Goal: Task Accomplishment & Management: Use online tool/utility

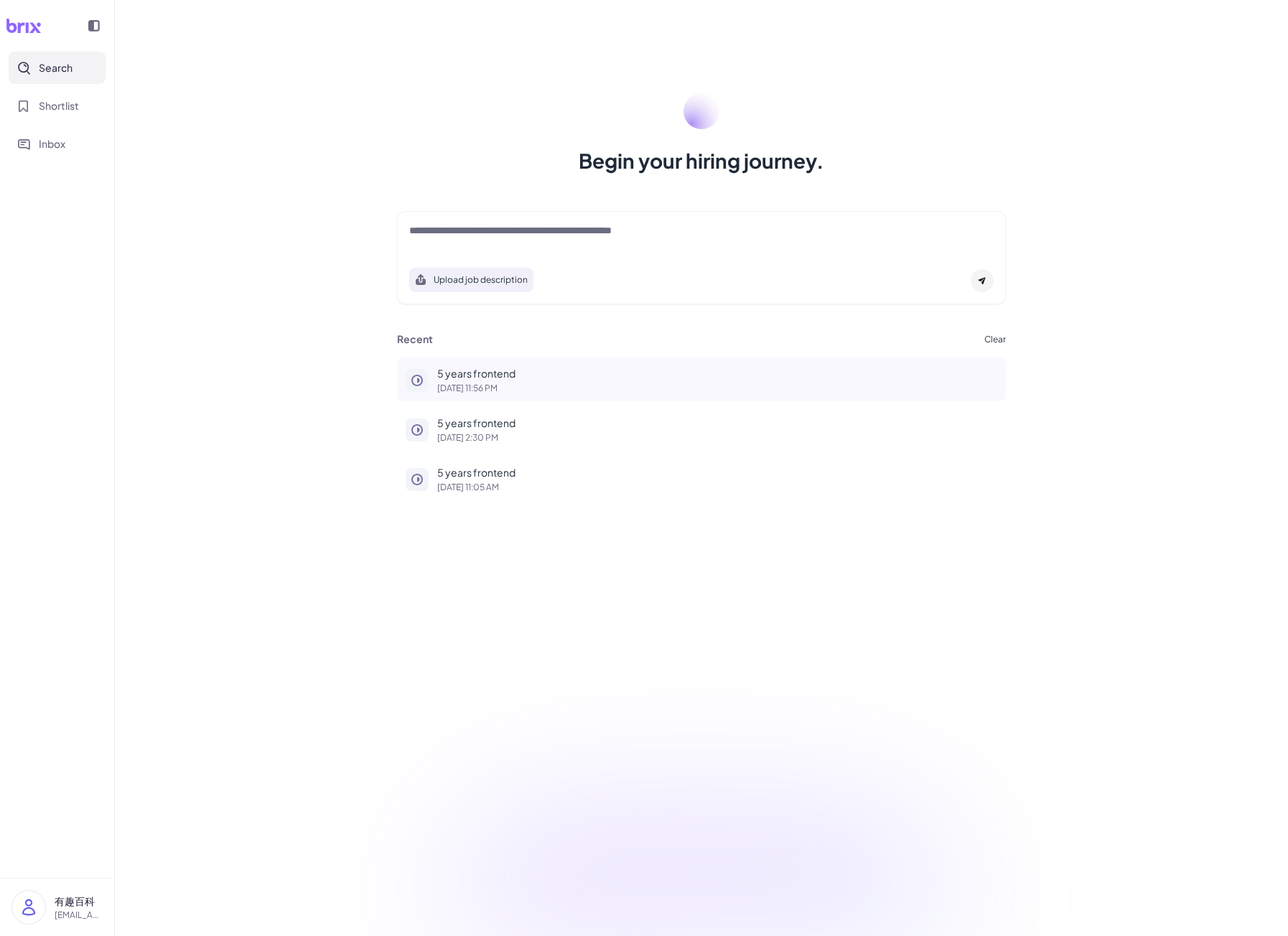
click at [508, 387] on p "[DATE] 11:56 PM" at bounding box center [717, 389] width 561 height 9
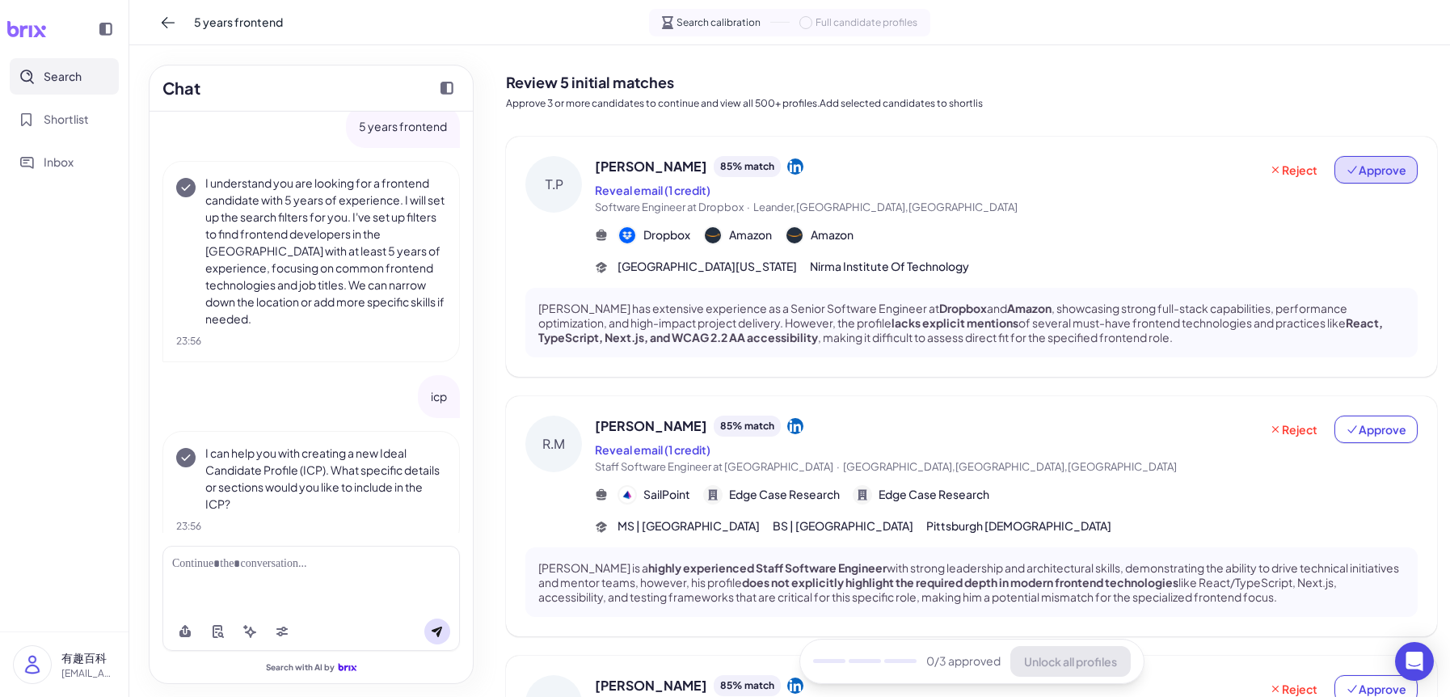
click at [1389, 177] on span "Approve" at bounding box center [1376, 170] width 61 height 16
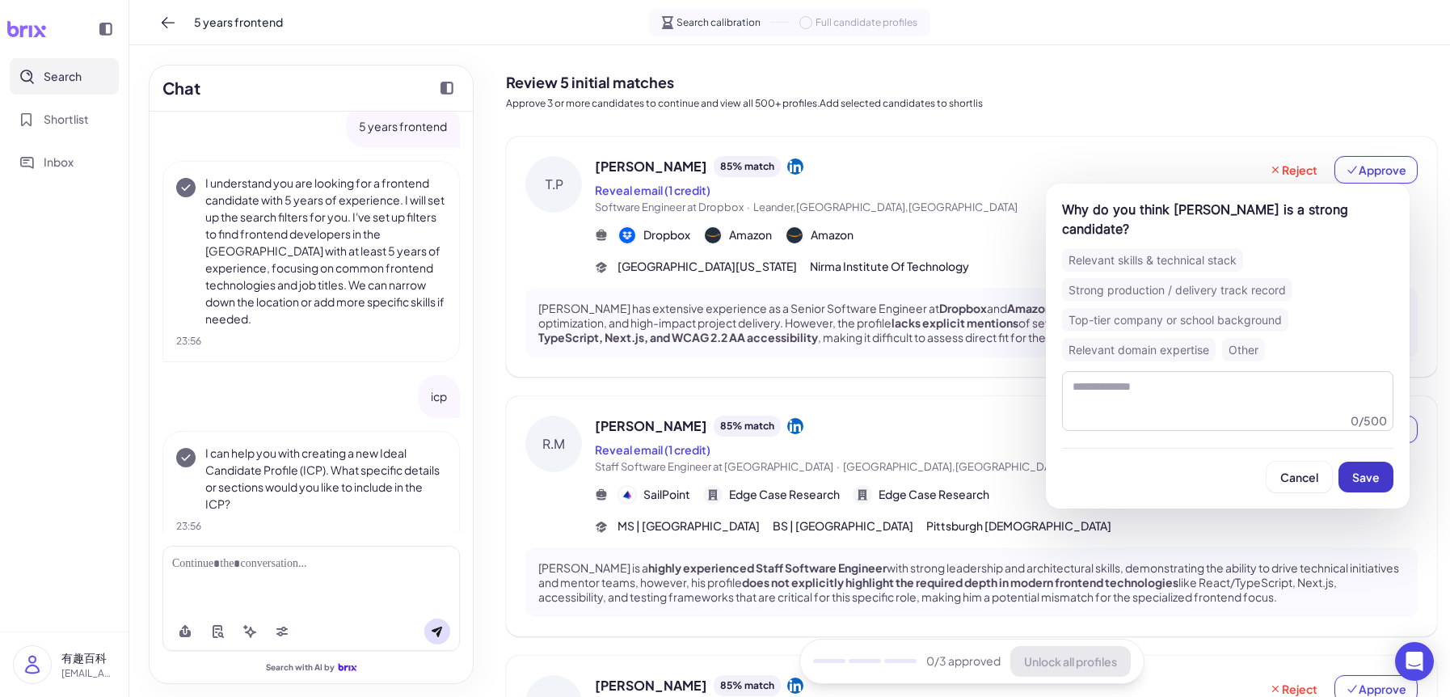
click at [1378, 470] on span "Save" at bounding box center [1366, 477] width 27 height 15
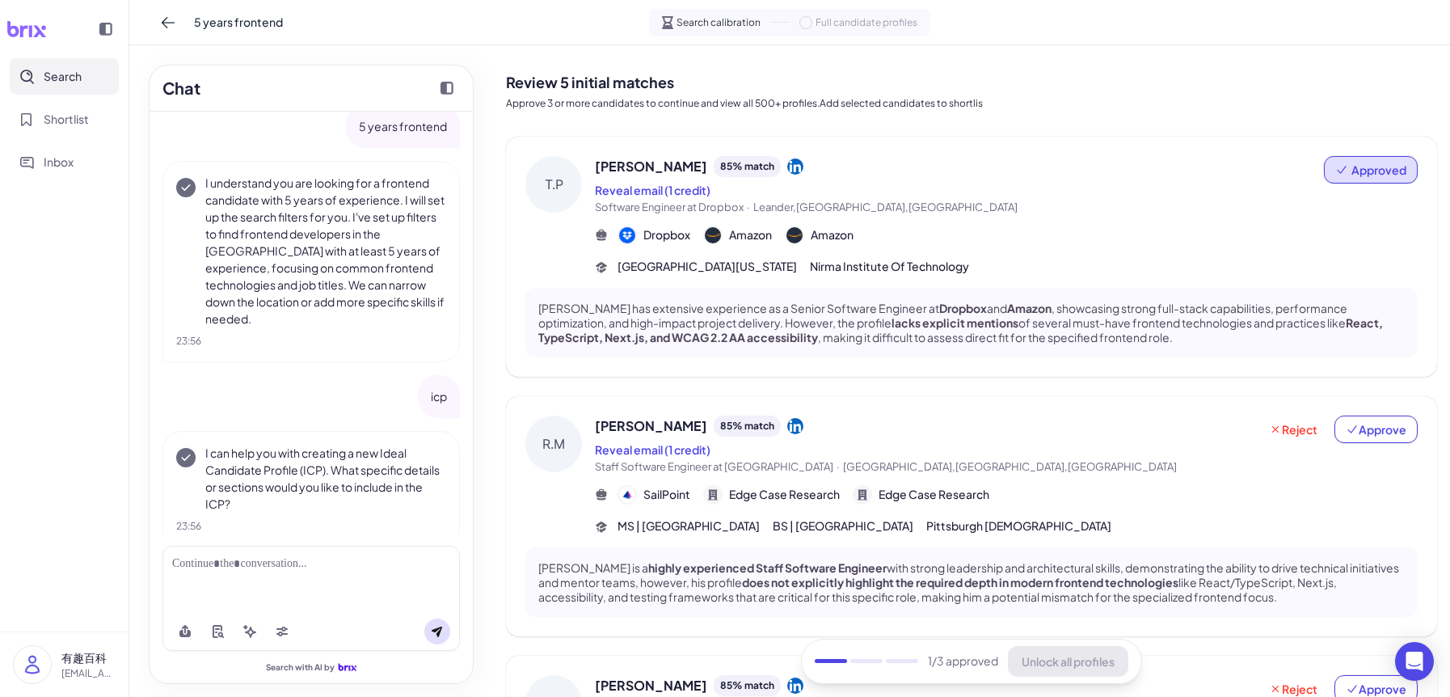
drag, startPoint x: 1366, startPoint y: 431, endPoint x: 1373, endPoint y: 451, distance: 21.2
click at [1366, 431] on span "Approve" at bounding box center [1376, 429] width 61 height 16
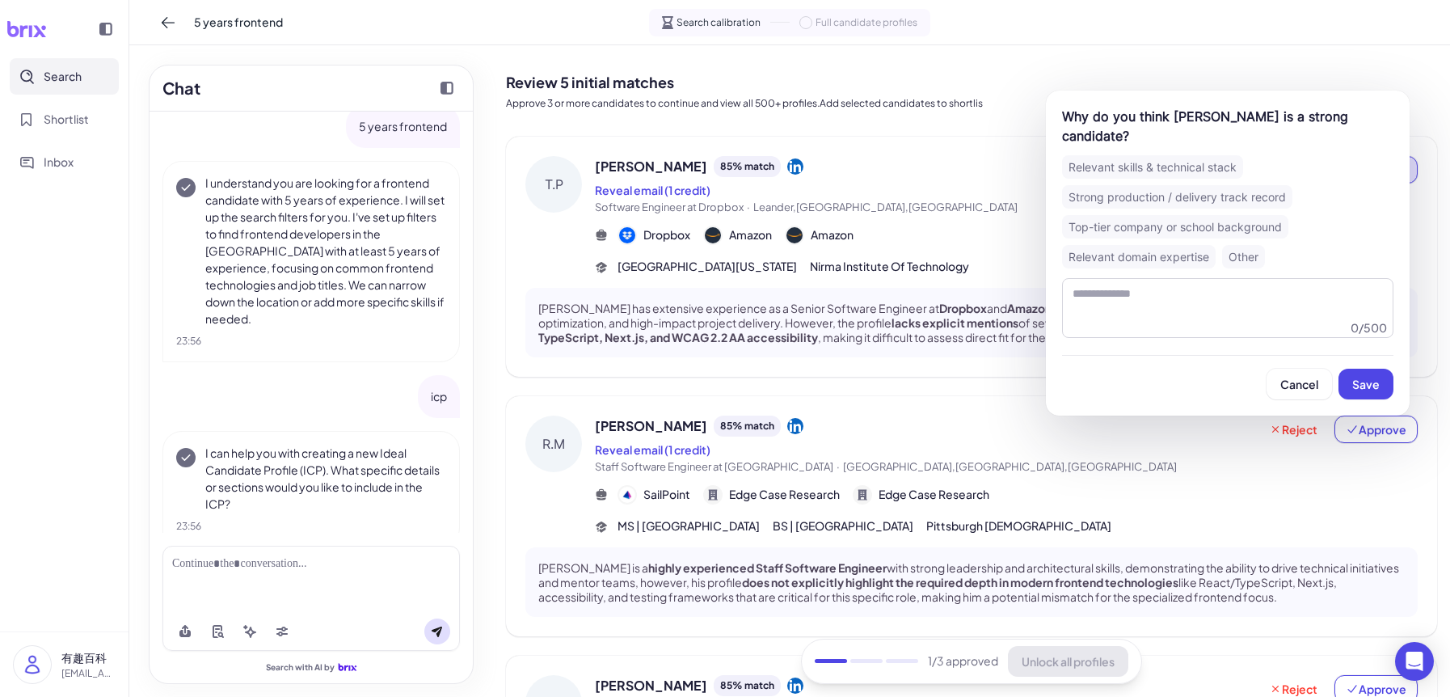
click at [1366, 378] on span "Save" at bounding box center [1366, 384] width 27 height 15
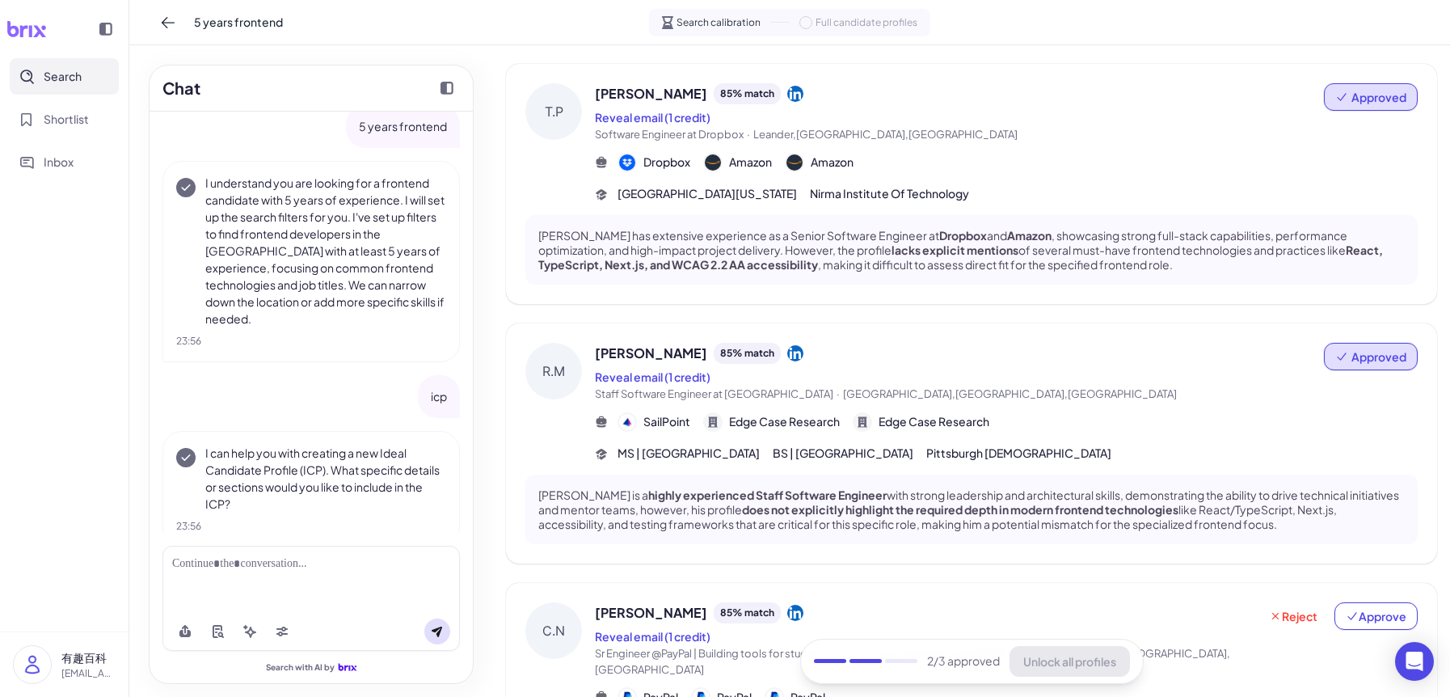
scroll to position [162, 0]
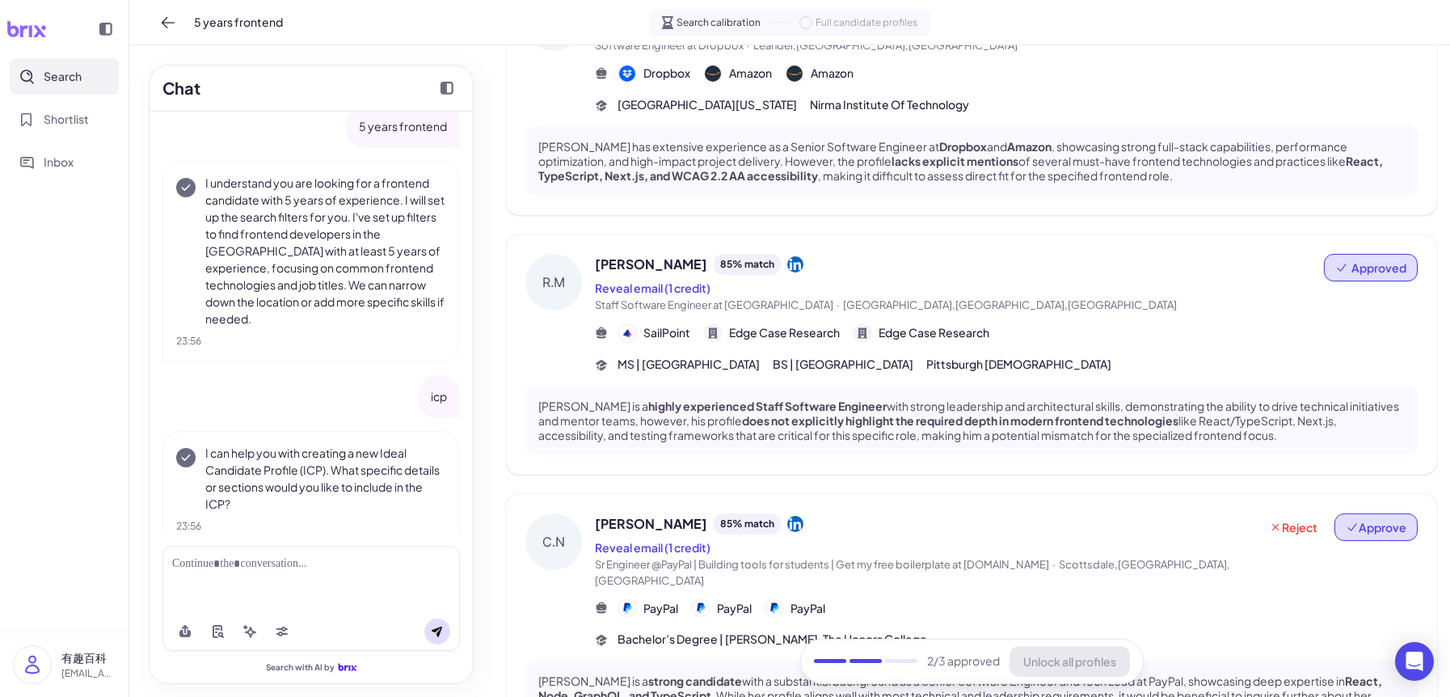
click at [1377, 521] on span "Approve" at bounding box center [1376, 527] width 61 height 16
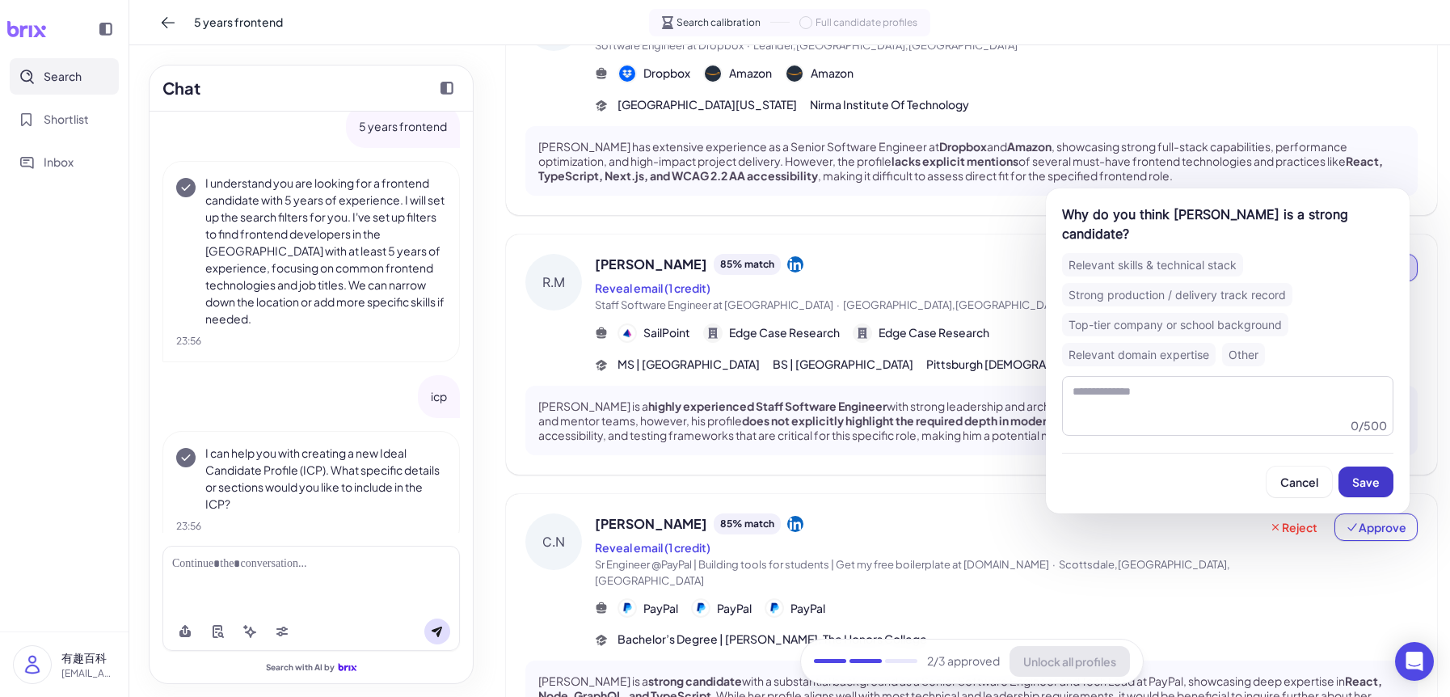
click at [1366, 489] on span "Save" at bounding box center [1366, 482] width 27 height 15
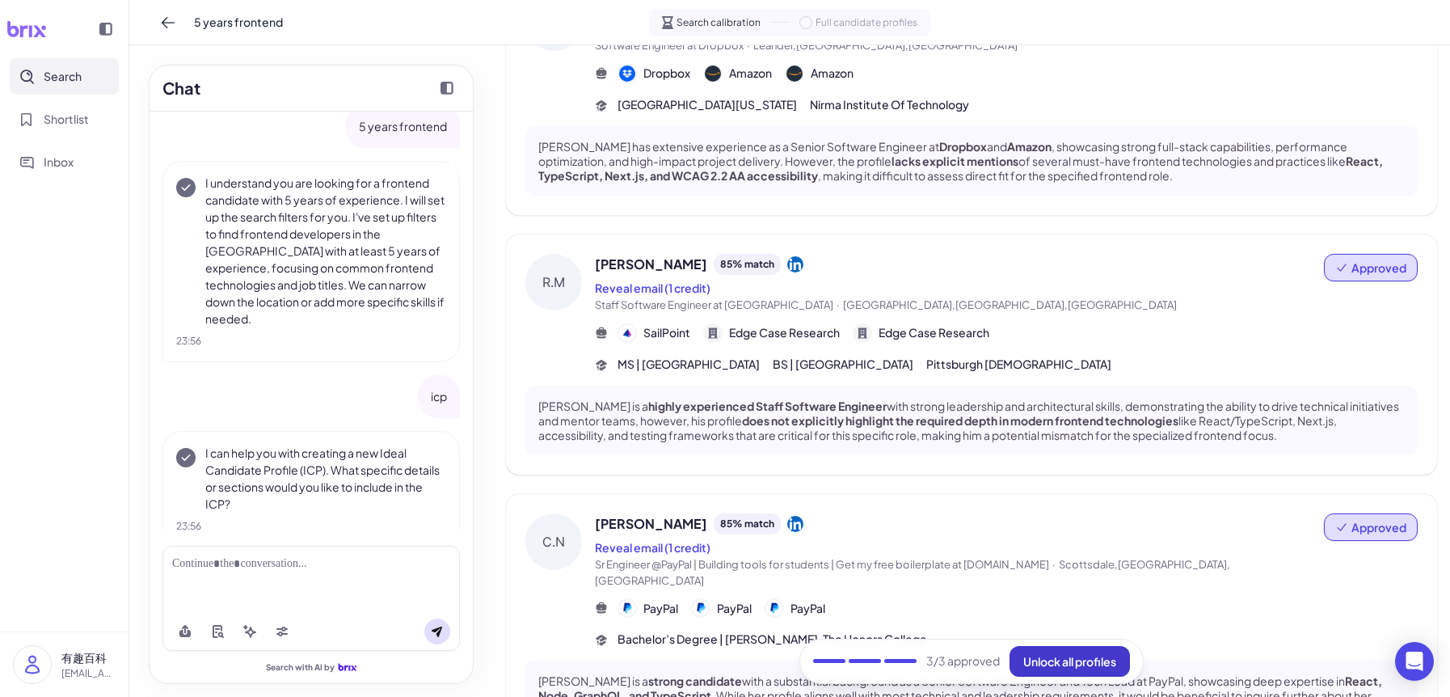
click at [1066, 661] on span "Unlock all profiles" at bounding box center [1070, 661] width 93 height 15
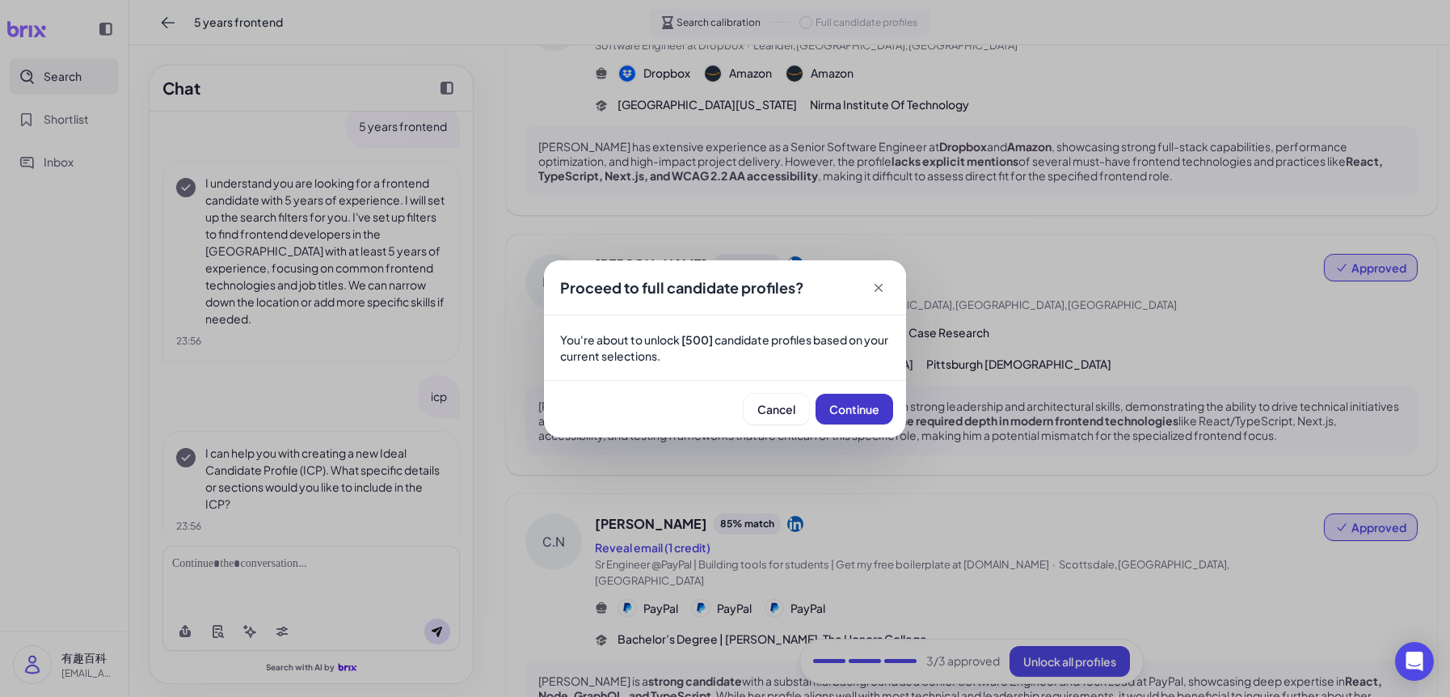
click at [859, 410] on span "Continue" at bounding box center [855, 409] width 50 height 15
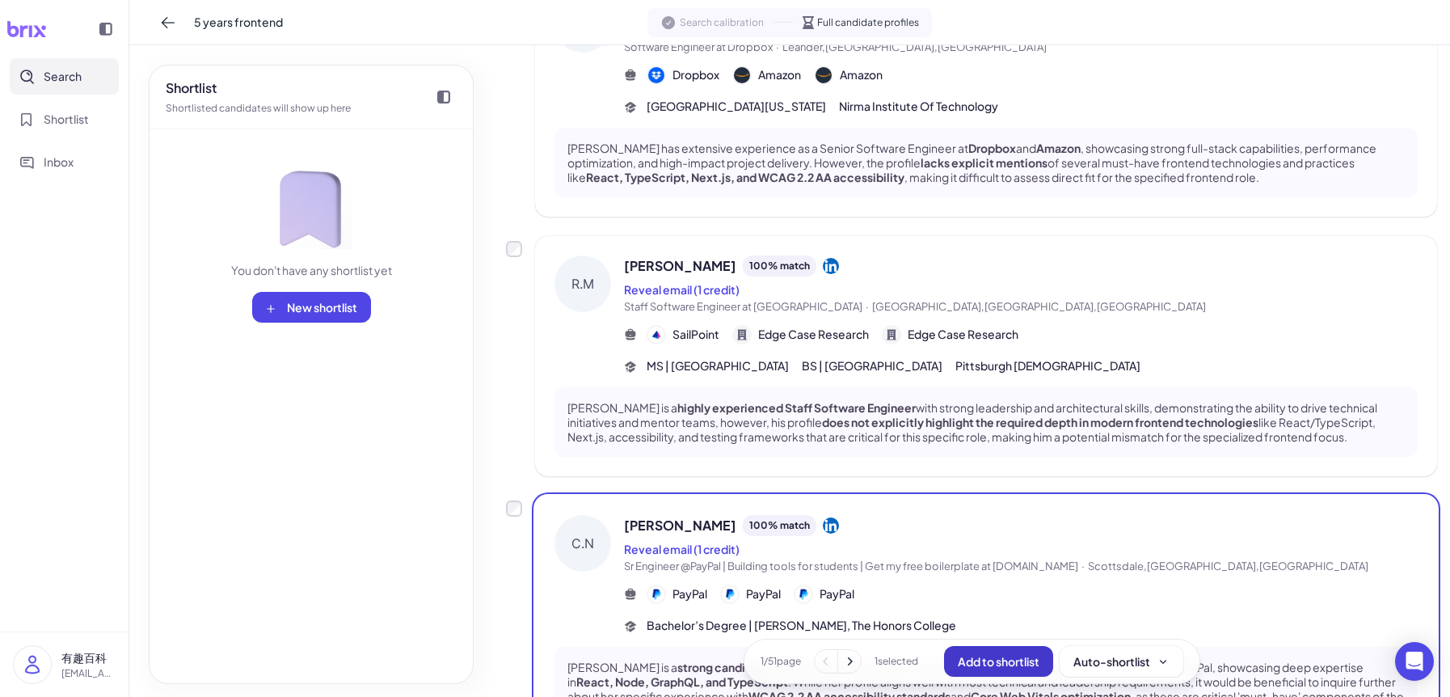
click at [1017, 664] on span "Add to shortlist" at bounding box center [999, 661] width 82 height 15
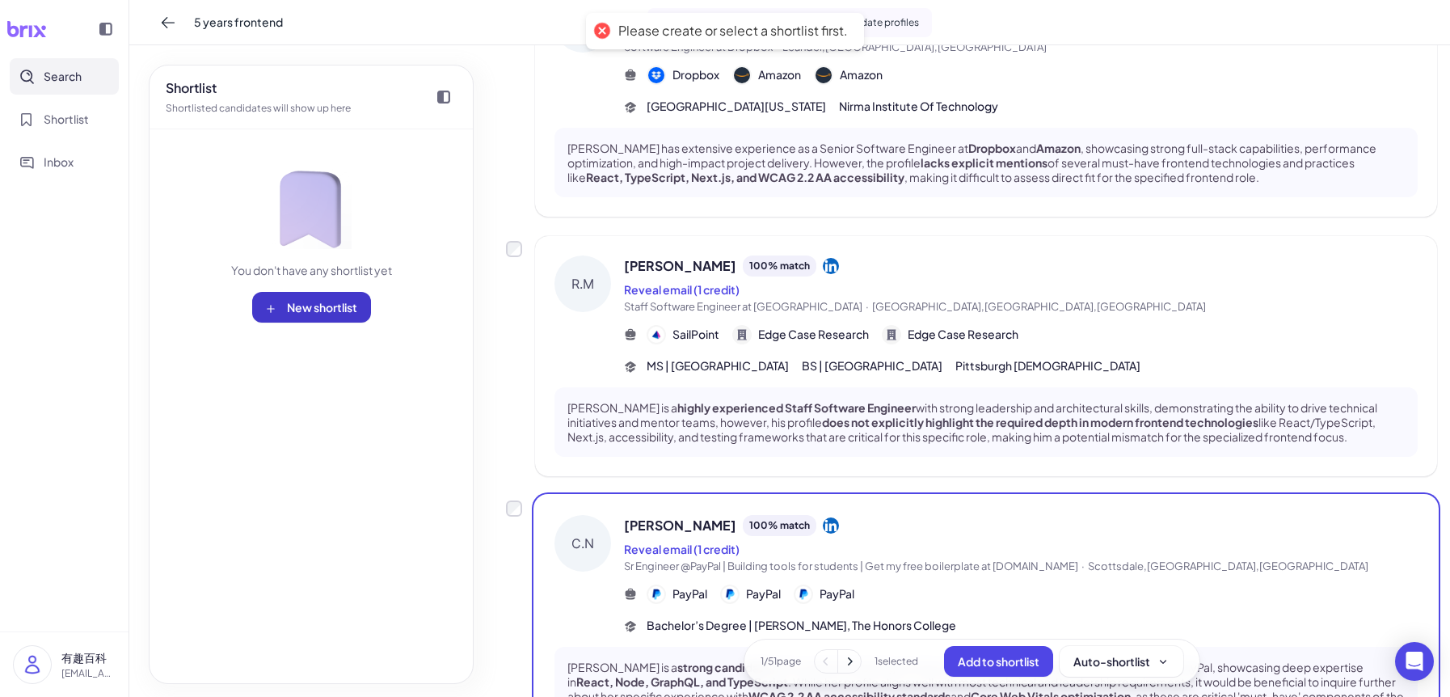
click at [319, 307] on span "New shortlist" at bounding box center [322, 307] width 70 height 15
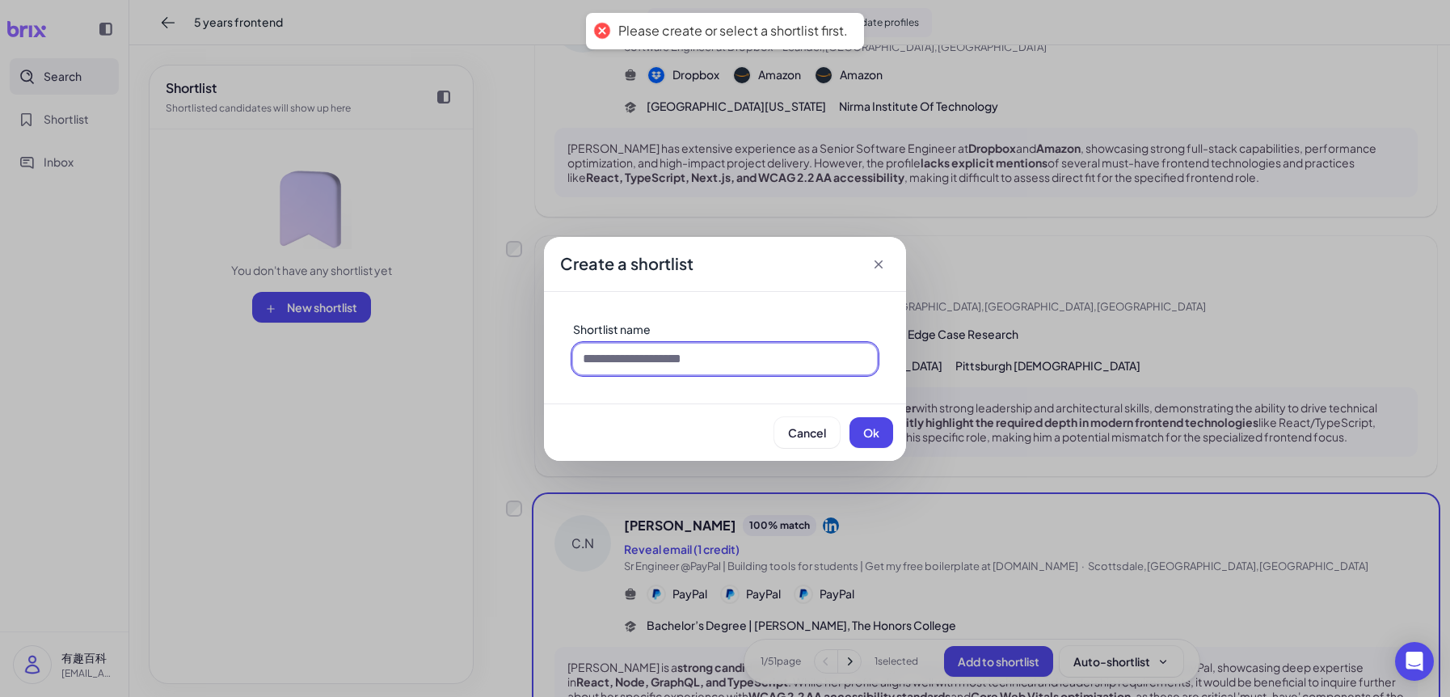
click at [700, 357] on input at bounding box center [725, 359] width 304 height 31
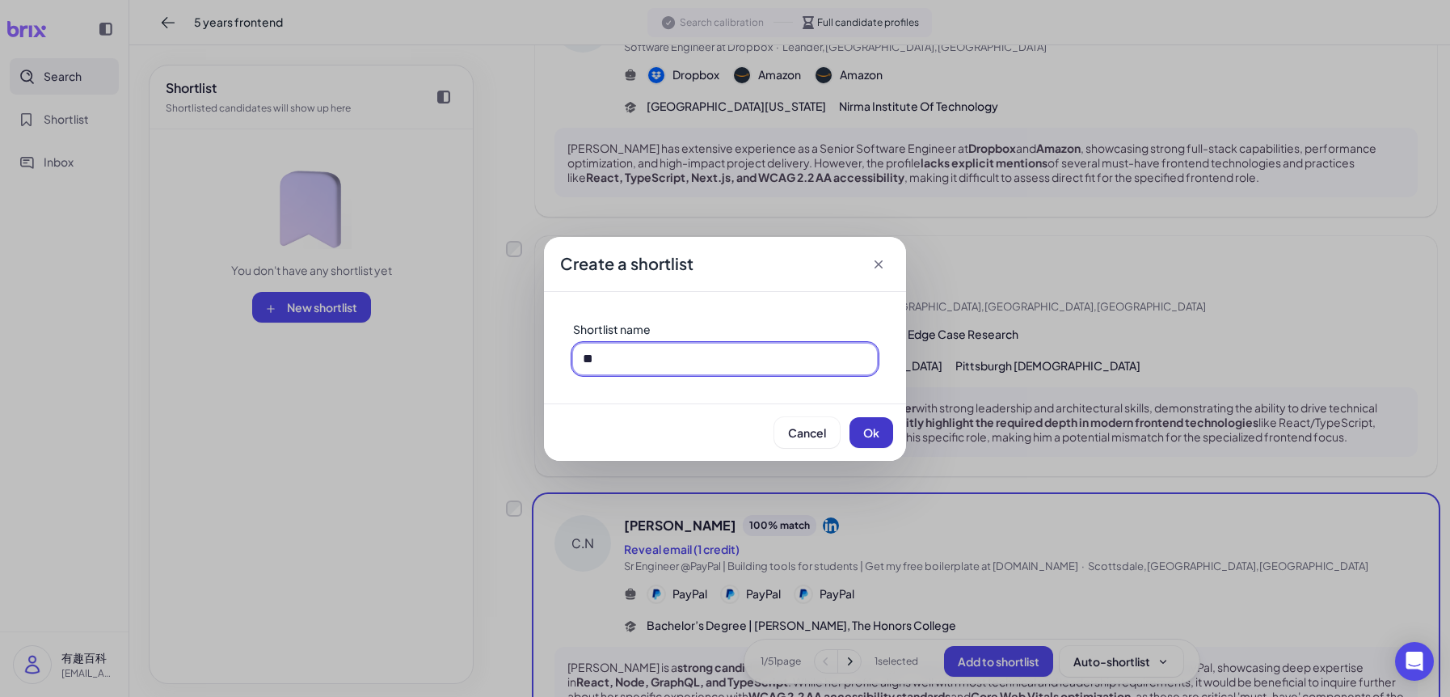
type input "**"
click at [874, 437] on span "Ok" at bounding box center [871, 432] width 16 height 15
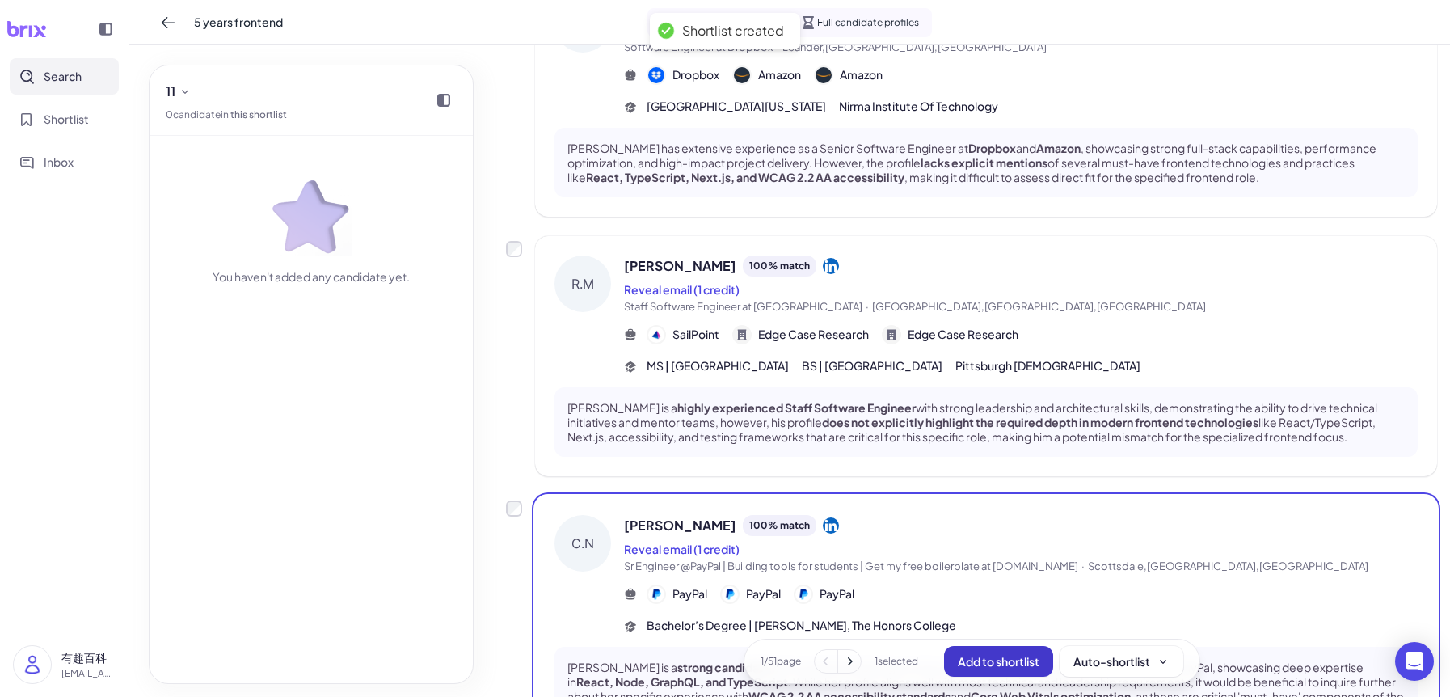
click at [985, 662] on span "Add to shortlist" at bounding box center [999, 661] width 82 height 15
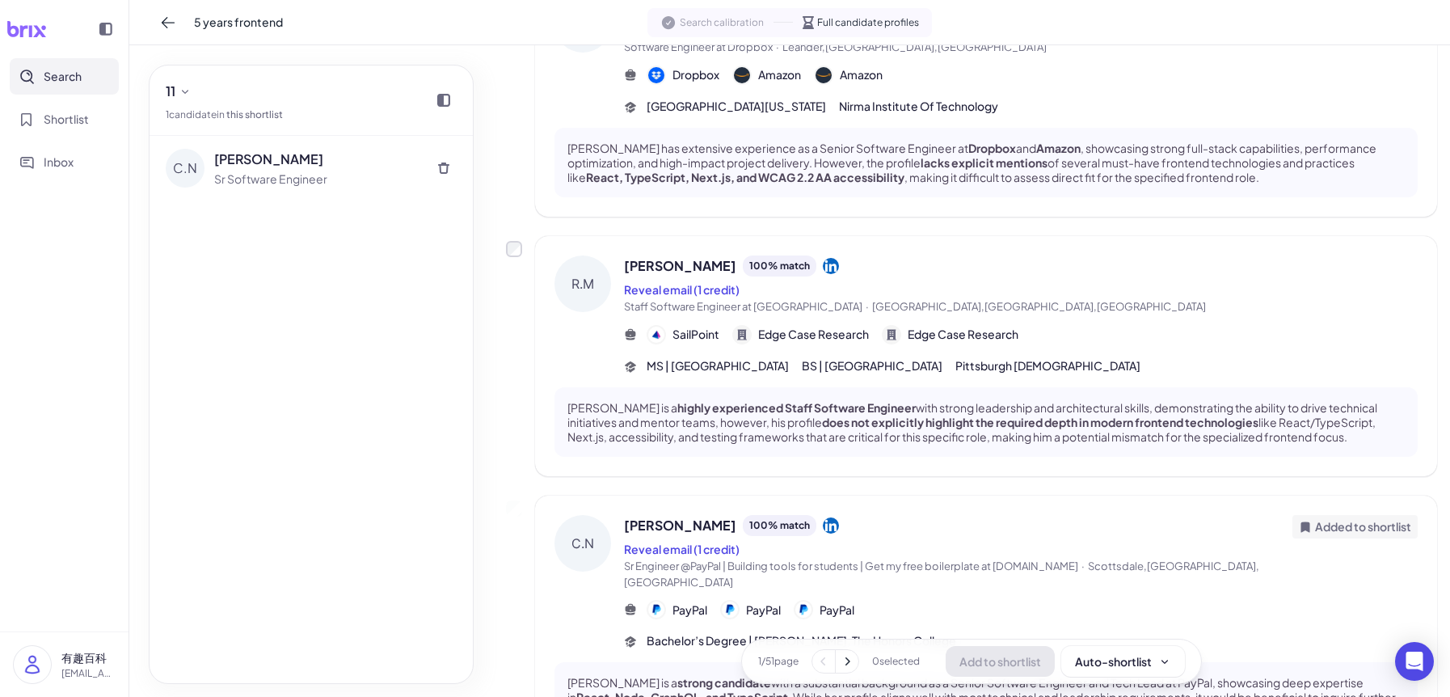
scroll to position [278, 0]
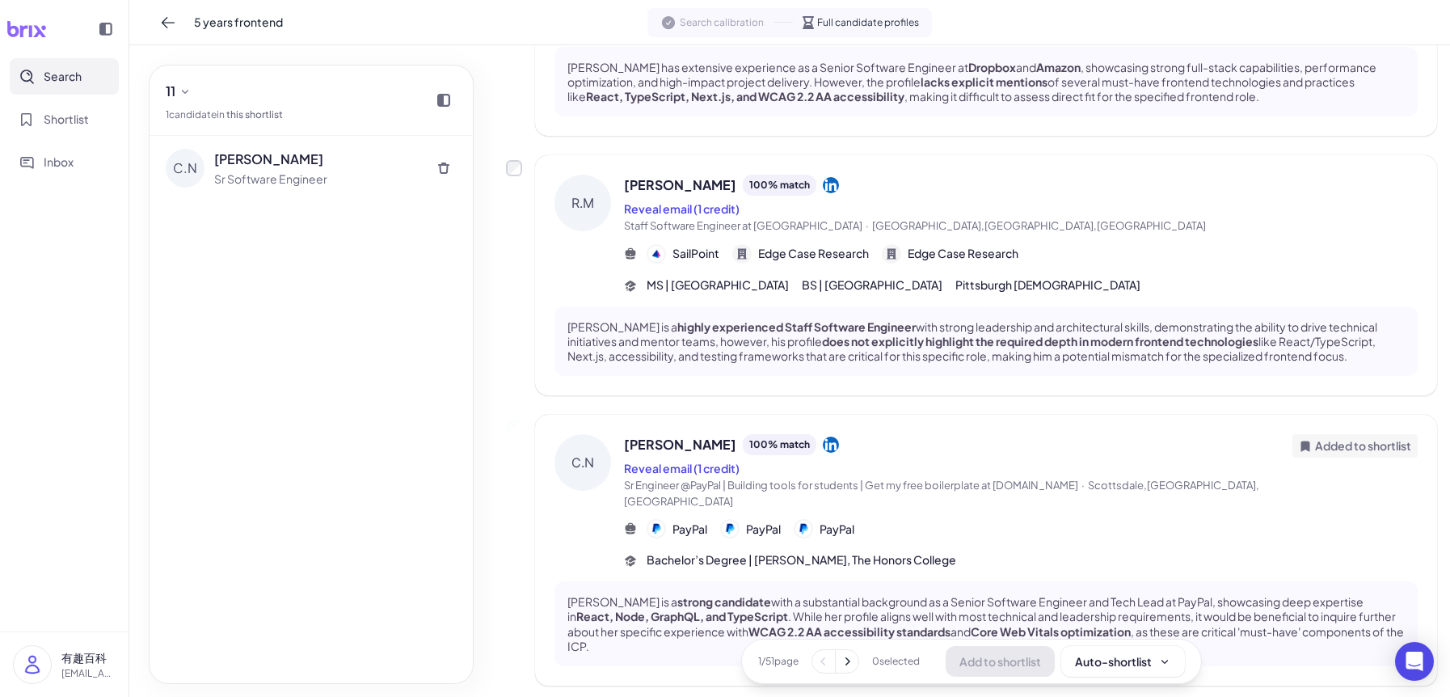
click at [967, 434] on div "[PERSON_NAME] 100 % match" at bounding box center [958, 444] width 669 height 21
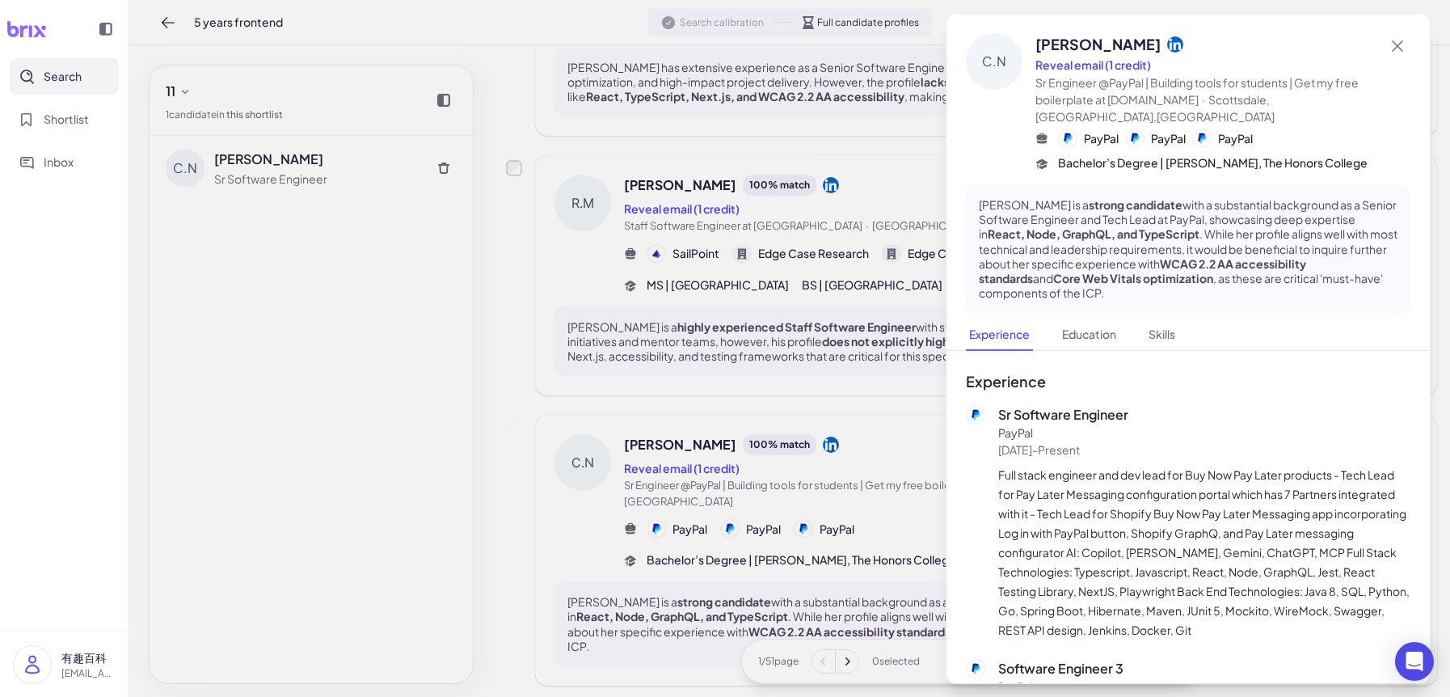
click at [747, 409] on div at bounding box center [725, 348] width 1450 height 697
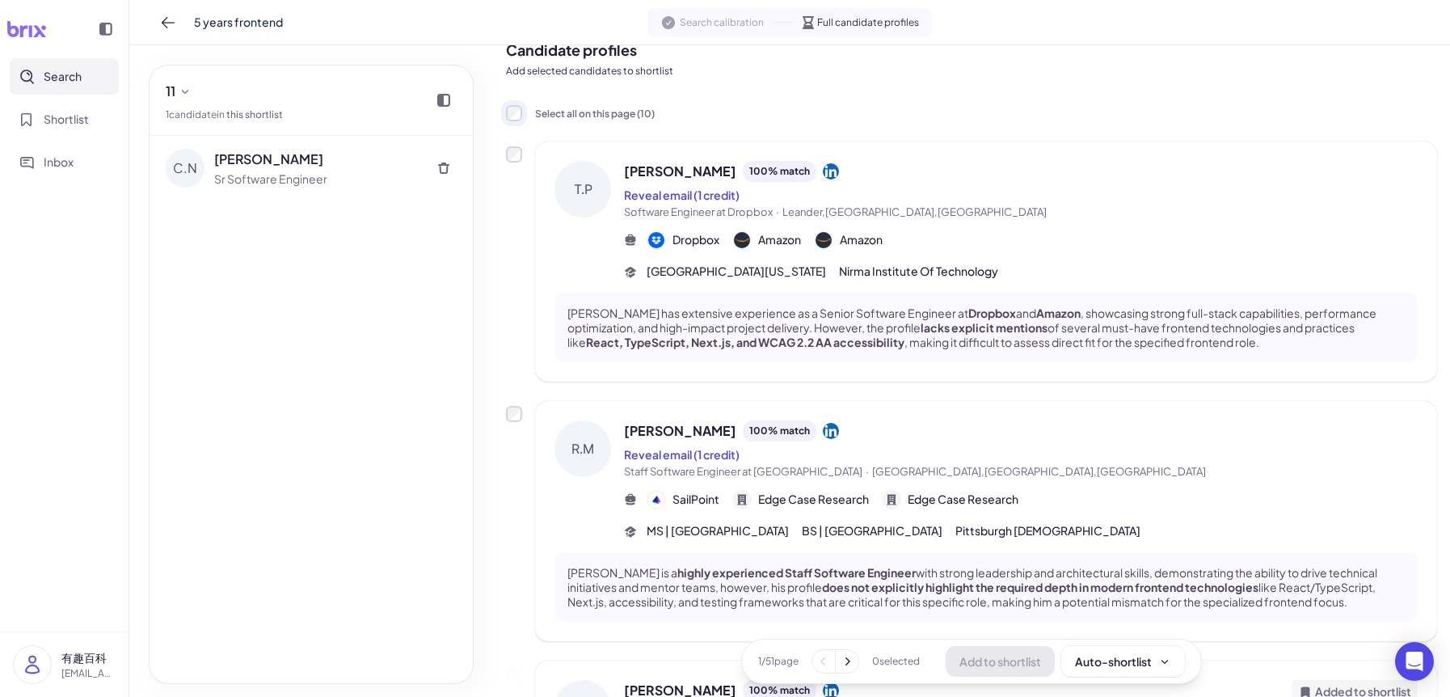
scroll to position [0, 0]
